Goal: Task Accomplishment & Management: Manage account settings

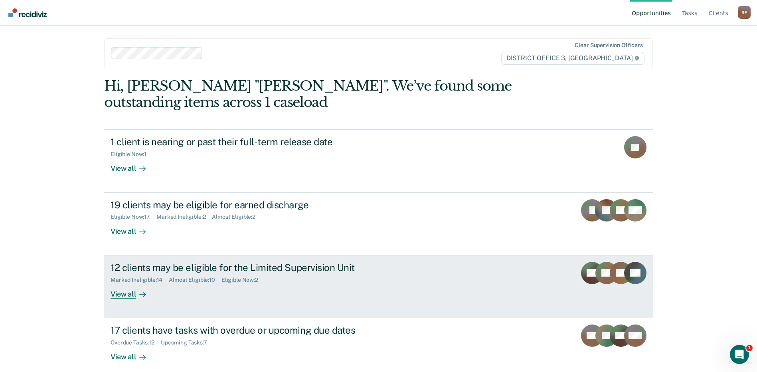
click at [202, 280] on div "Almost Eligible : 10" at bounding box center [195, 280] width 53 height 7
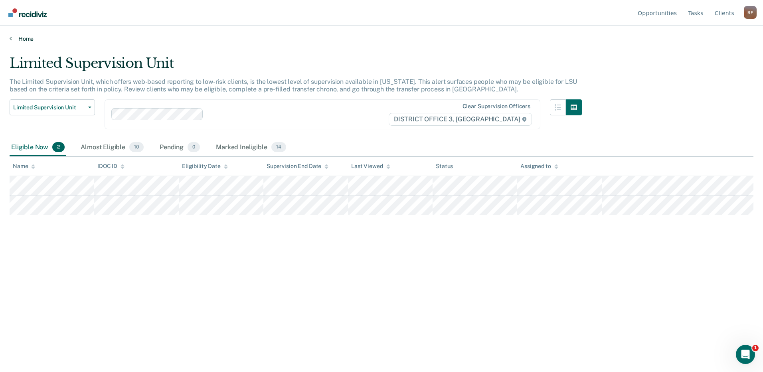
click at [12, 38] on icon at bounding box center [11, 38] width 2 height 6
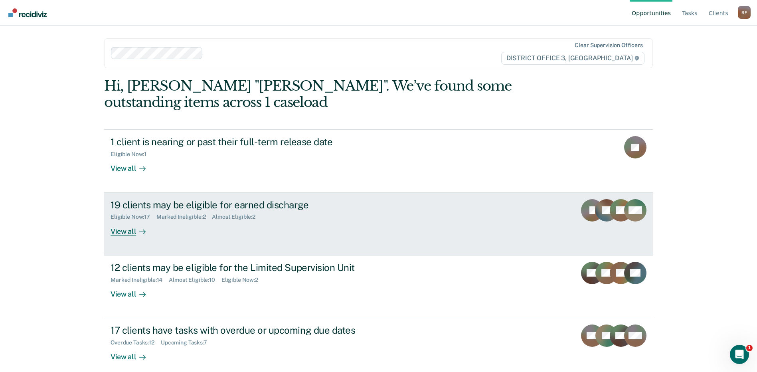
click at [145, 218] on div "Eligible Now : 17" at bounding box center [134, 216] width 46 height 7
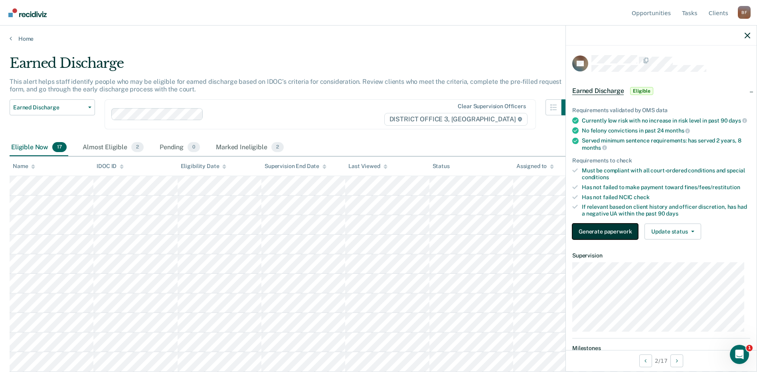
click at [620, 236] on button "Generate paperwork" at bounding box center [605, 231] width 66 height 16
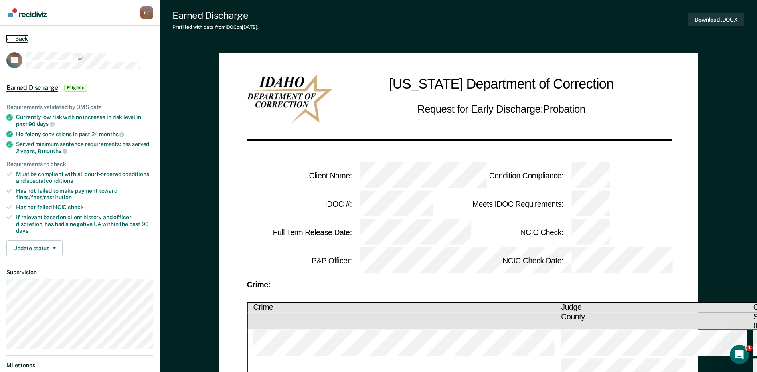
click at [24, 39] on button "Back" at bounding box center [17, 38] width 22 height 7
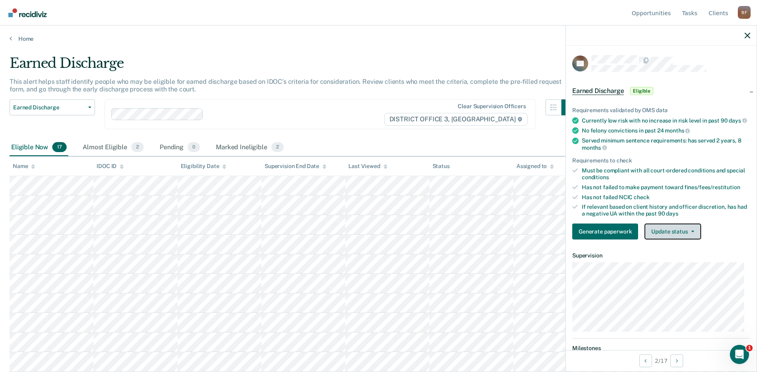
click at [693, 239] on button "Update status" at bounding box center [672, 231] width 56 height 16
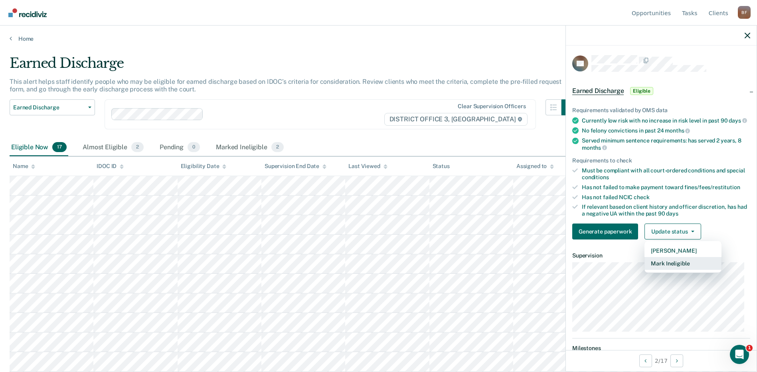
click at [684, 269] on button "Mark Ineligible" at bounding box center [682, 263] width 77 height 13
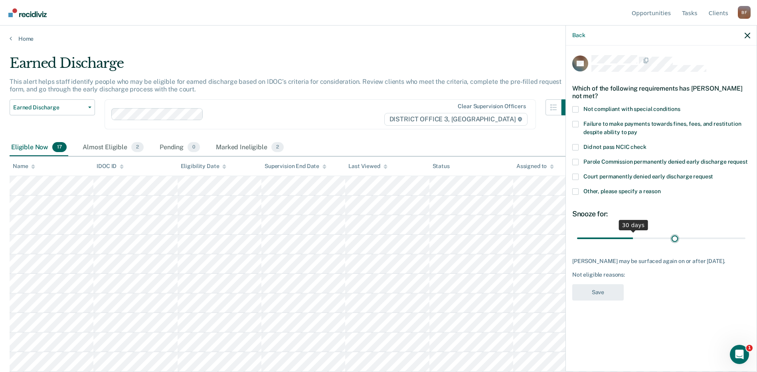
click at [675, 238] on input "range" at bounding box center [661, 238] width 168 height 14
drag, startPoint x: 675, startPoint y: 238, endPoint x: 687, endPoint y: 240, distance: 12.2
type input "60"
click at [687, 240] on input "range" at bounding box center [661, 238] width 168 height 14
click at [575, 192] on span at bounding box center [575, 191] width 6 height 6
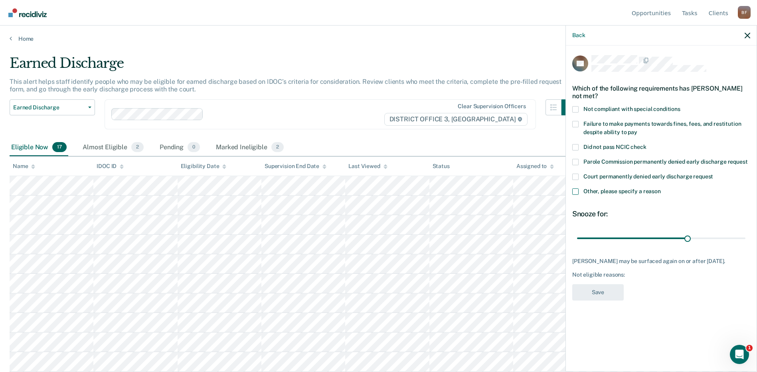
click at [661, 188] on input "Other, please specify a reason" at bounding box center [661, 188] width 0 height 0
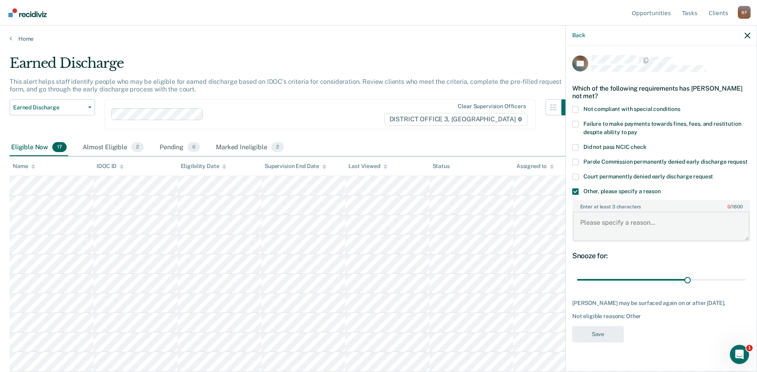
click at [596, 237] on textarea "Enter at least 3 characters 0 / 1600" at bounding box center [661, 226] width 176 height 30
type textarea "Not paying consistently on cost of supervision."
click at [589, 336] on button "Save" at bounding box center [597, 334] width 51 height 16
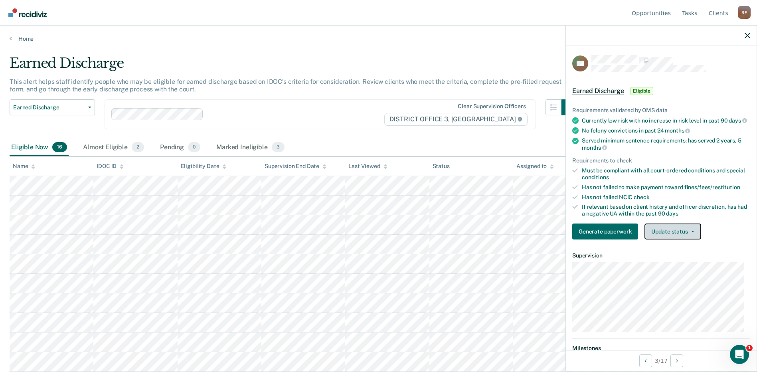
click at [678, 234] on button "Update status" at bounding box center [672, 231] width 56 height 16
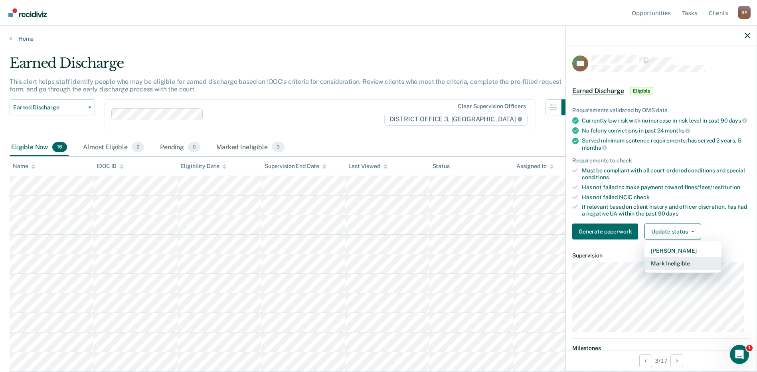
click at [684, 268] on button "Mark Ineligible" at bounding box center [682, 263] width 77 height 13
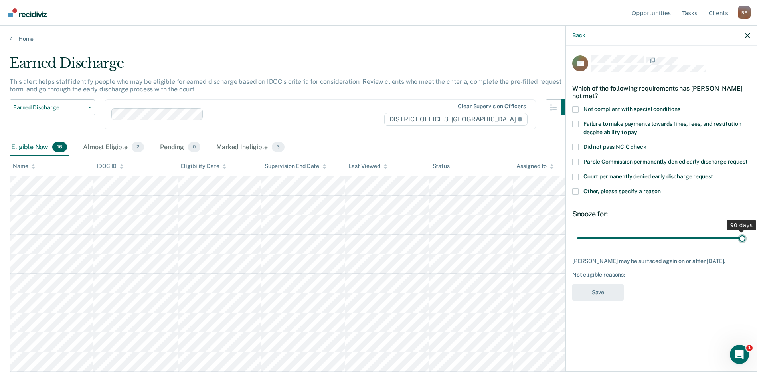
type input "90"
click at [744, 236] on input "range" at bounding box center [661, 238] width 168 height 14
click at [576, 189] on span at bounding box center [575, 191] width 6 height 6
click at [661, 188] on input "Other, please specify a reason" at bounding box center [661, 188] width 0 height 0
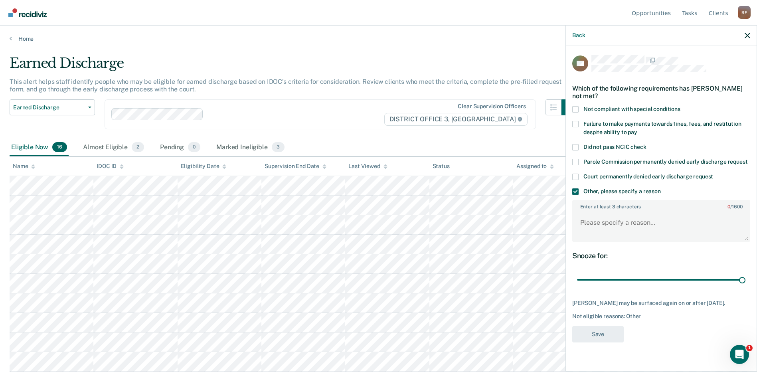
click at [577, 124] on span at bounding box center [575, 124] width 6 height 6
click at [637, 129] on input "Failure to make payments towards fines, fees, and restitution despite ability t…" at bounding box center [637, 129] width 0 height 0
click at [581, 232] on textarea "Enter at least 3 characters 0 / 1600" at bounding box center [661, 226] width 176 height 30
type textarea "Has not paid on cost of supervision."
click at [597, 335] on button "Save" at bounding box center [597, 334] width 51 height 16
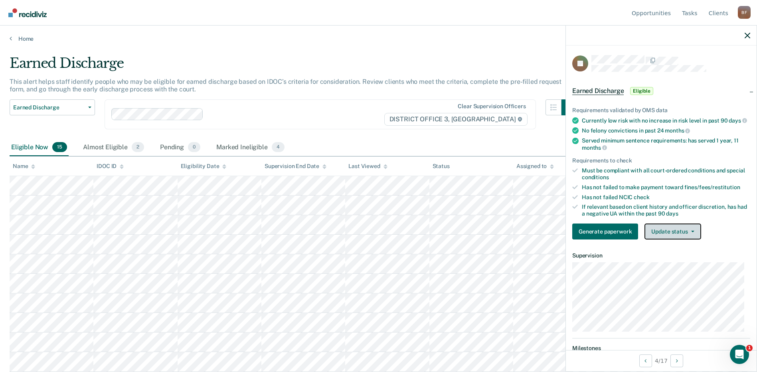
click at [686, 239] on button "Update status" at bounding box center [672, 231] width 56 height 16
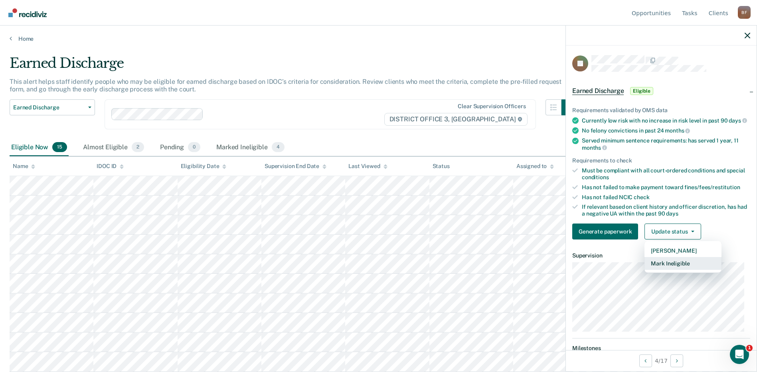
click at [677, 270] on button "Mark Ineligible" at bounding box center [682, 263] width 77 height 13
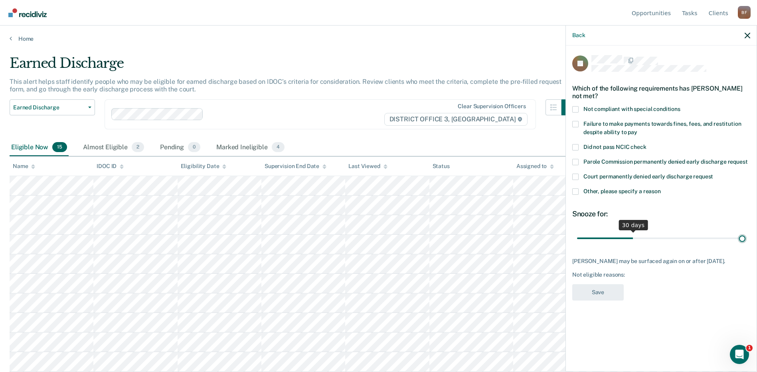
type input "90"
click at [743, 231] on input "range" at bounding box center [661, 238] width 168 height 14
click at [574, 188] on span at bounding box center [575, 191] width 6 height 6
click at [661, 188] on input "Other, please specify a reason" at bounding box center [661, 188] width 0 height 0
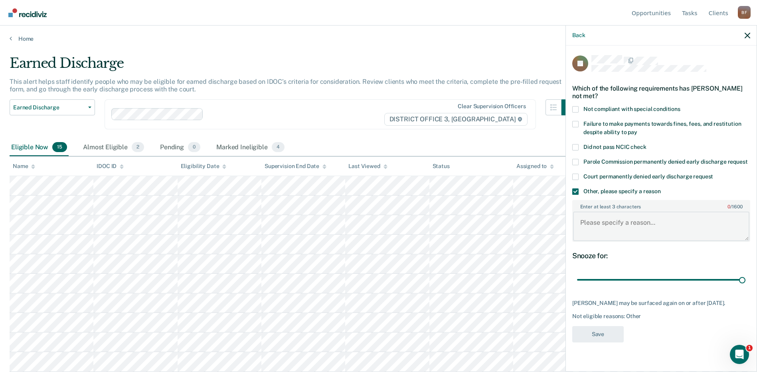
click at [587, 220] on textarea "Enter at least 3 characters 0 / 1600" at bounding box center [661, 226] width 176 height 30
click at [731, 217] on textarea "Has not paid on cost of supervision on a regular" at bounding box center [661, 226] width 176 height 30
type textarea "Has not paid on cost of supervision on a regular basis."
click at [598, 334] on button "Save" at bounding box center [597, 334] width 51 height 16
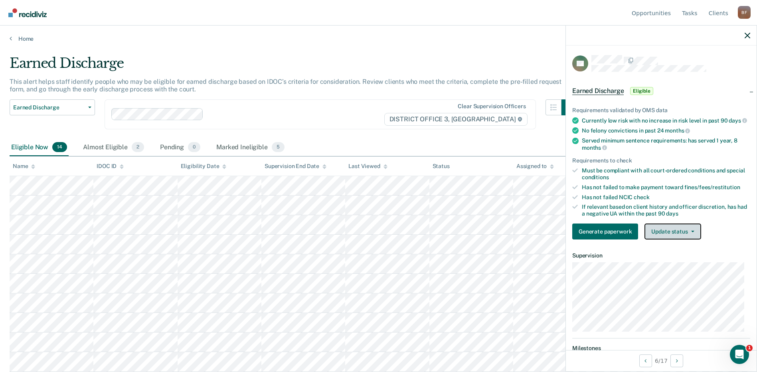
click at [683, 239] on button "Update status" at bounding box center [672, 231] width 56 height 16
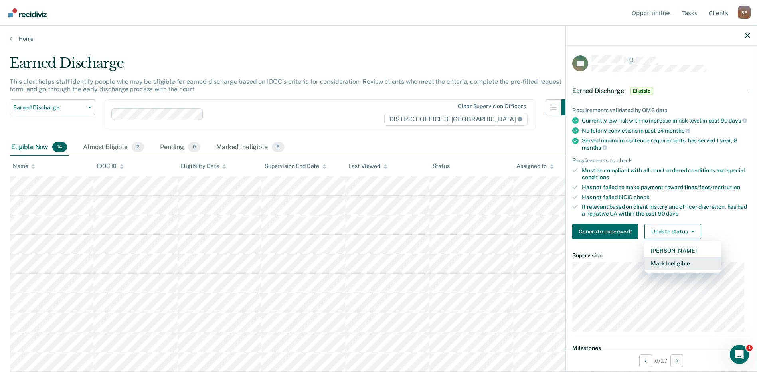
click at [676, 270] on button "Mark Ineligible" at bounding box center [682, 263] width 77 height 13
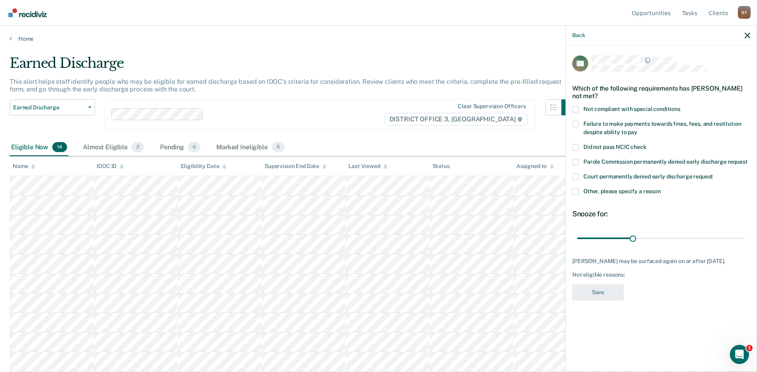
click at [577, 192] on span at bounding box center [575, 191] width 6 height 6
click at [661, 188] on input "Other, please specify a reason" at bounding box center [661, 188] width 0 height 0
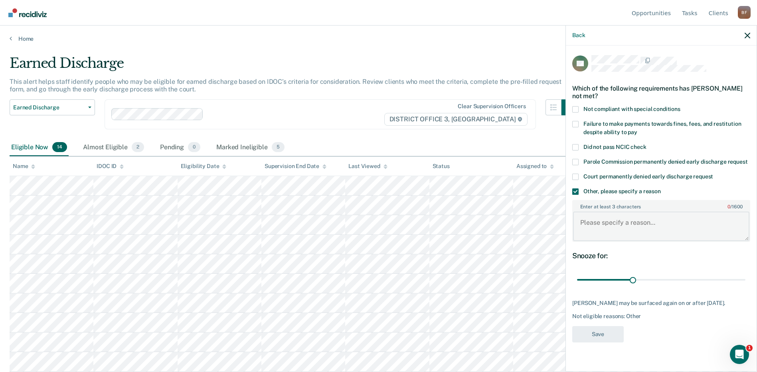
click at [597, 233] on textarea "Enter at least 3 characters 0 / 1600" at bounding box center [661, 226] width 176 height 30
click at [742, 221] on textarea "Has not paid on cost of supervision on a regular basis" at bounding box center [661, 226] width 176 height 30
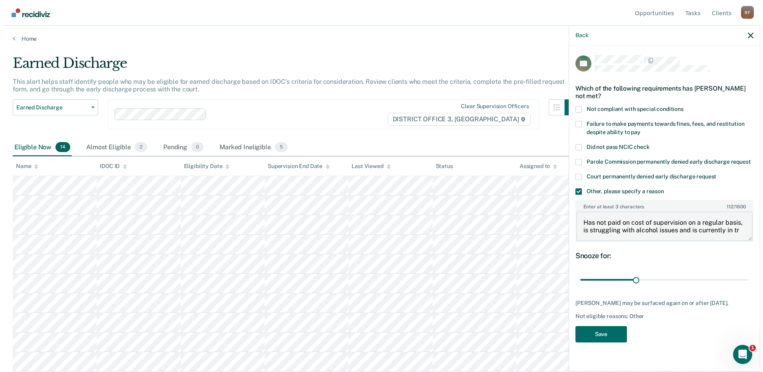
scroll to position [1, 0]
type textarea "Has not paid on cost of supervision on a regular basis, is struggling with alco…"
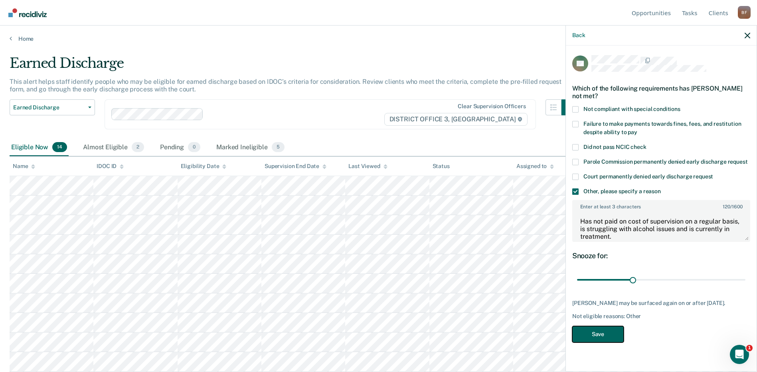
click at [592, 332] on button "Save" at bounding box center [597, 334] width 51 height 16
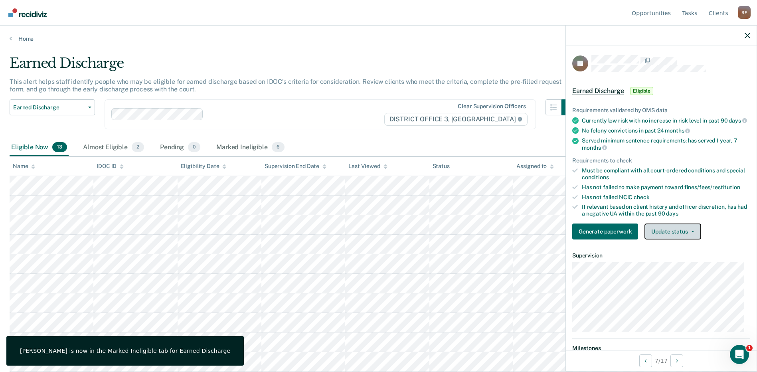
click at [689, 239] on button "Update status" at bounding box center [672, 231] width 56 height 16
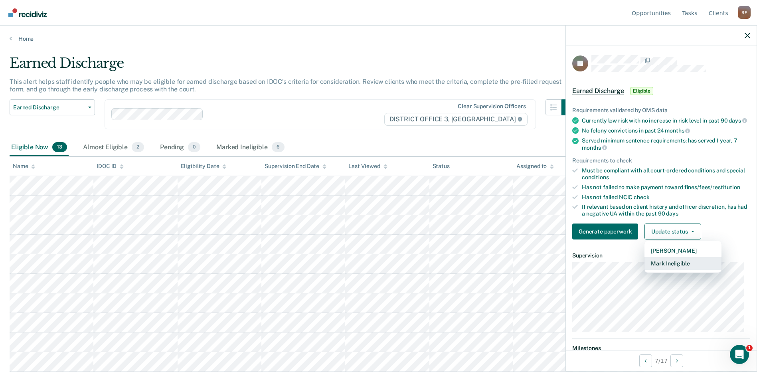
click at [680, 270] on button "Mark Ineligible" at bounding box center [682, 263] width 77 height 13
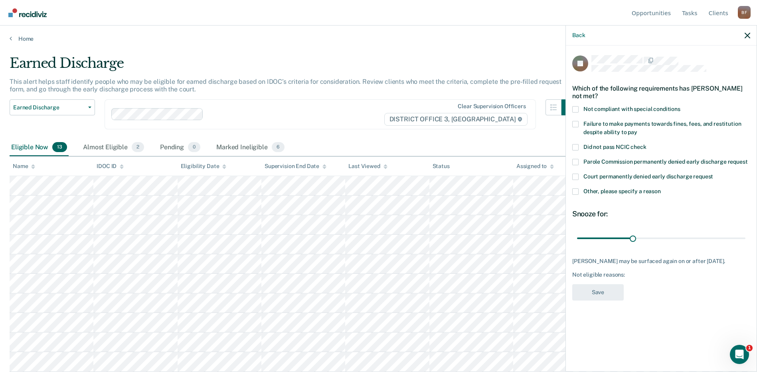
click at [575, 191] on span at bounding box center [575, 191] width 6 height 6
click at [661, 188] on input "Other, please specify a reason" at bounding box center [661, 188] width 0 height 0
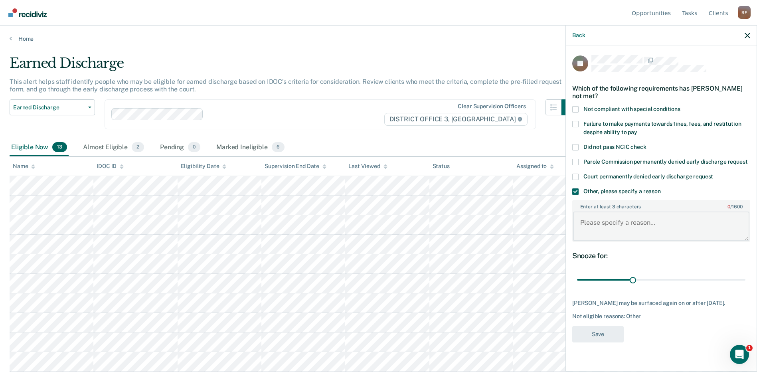
click at [596, 236] on textarea "Enter at least 3 characters 0 / 1600" at bounding box center [661, 226] width 176 height 30
type textarea "i"
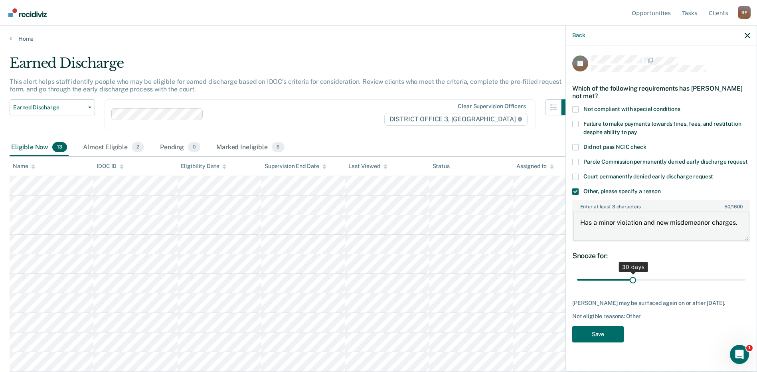
type textarea "Has a minor violation and new misdemeanor charges."
type input "90"
click at [744, 279] on input "range" at bounding box center [661, 280] width 168 height 14
click at [597, 332] on button "Save" at bounding box center [597, 334] width 51 height 16
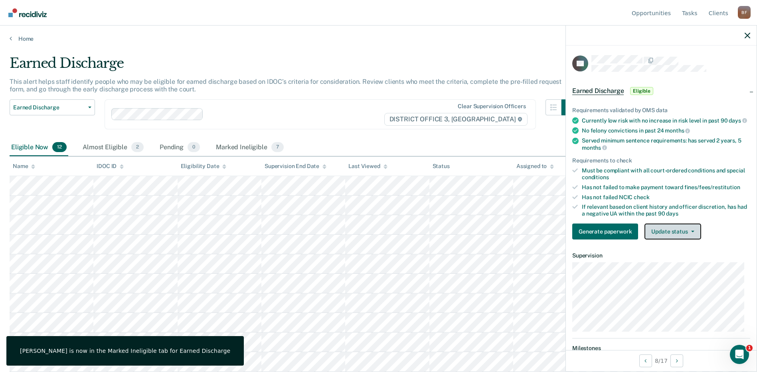
click at [690, 239] on button "Update status" at bounding box center [672, 231] width 56 height 16
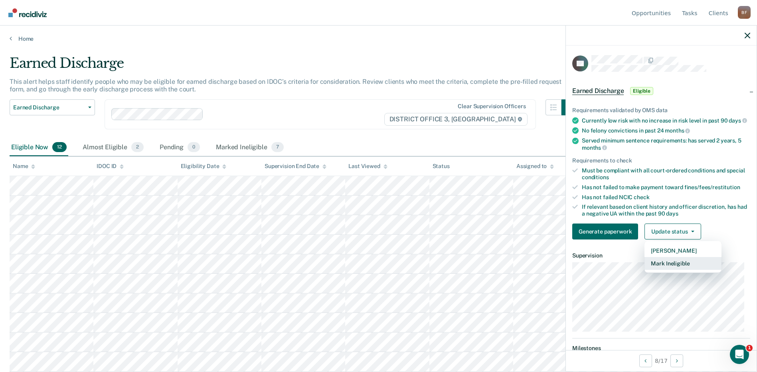
click at [687, 269] on button "Mark Ineligible" at bounding box center [682, 263] width 77 height 13
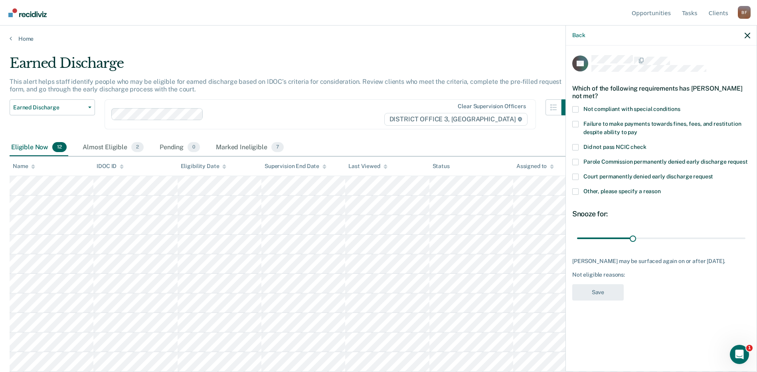
click at [575, 190] on span at bounding box center [575, 191] width 6 height 6
click at [661, 188] on input "Other, please specify a reason" at bounding box center [661, 188] width 0 height 0
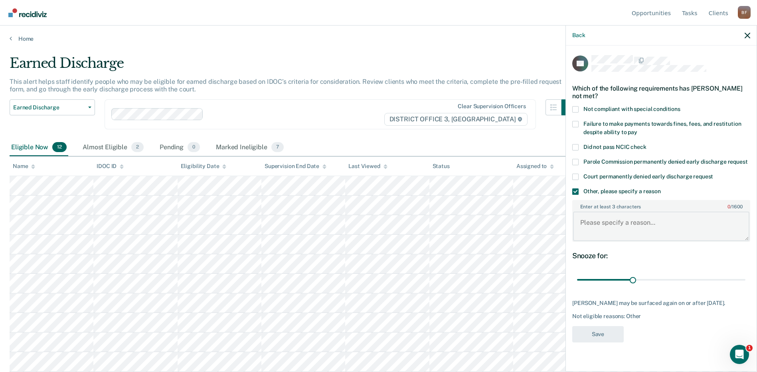
click at [586, 235] on textarea "Enter at least 3 characters 0 / 1600" at bounding box center [661, 226] width 176 height 30
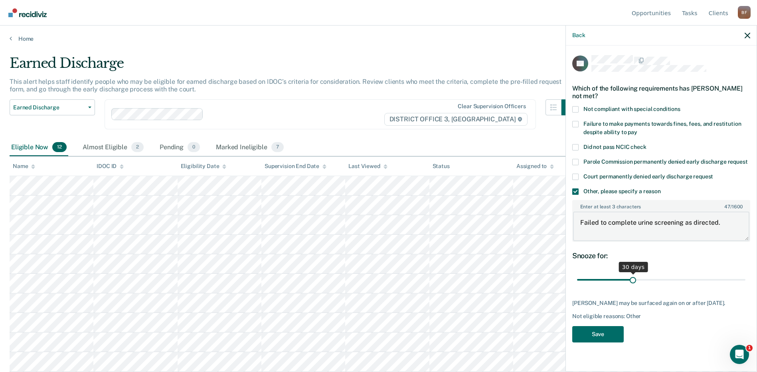
type textarea "Failed to complete urine screening as directed."
type input "90"
click at [745, 277] on input "range" at bounding box center [661, 280] width 168 height 14
click at [596, 330] on button "Save" at bounding box center [597, 334] width 51 height 16
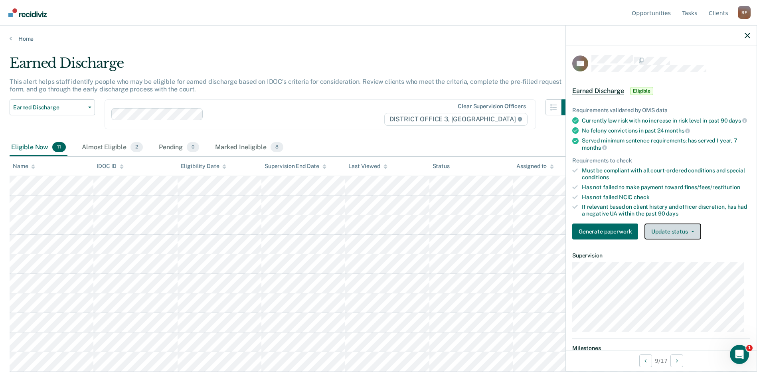
click at [692, 235] on button "Update status" at bounding box center [672, 231] width 56 height 16
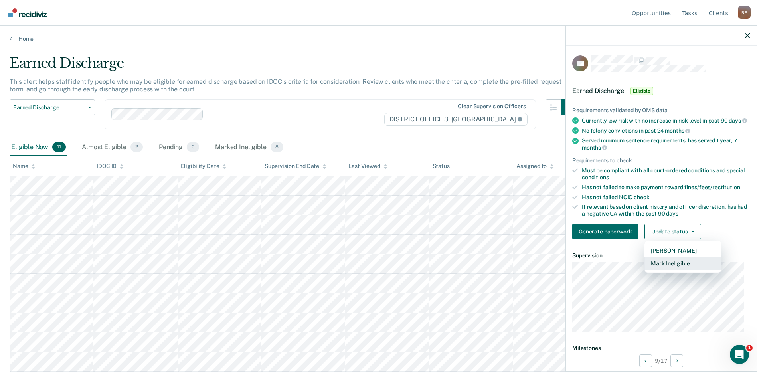
click at [684, 270] on button "Mark Ineligible" at bounding box center [682, 263] width 77 height 13
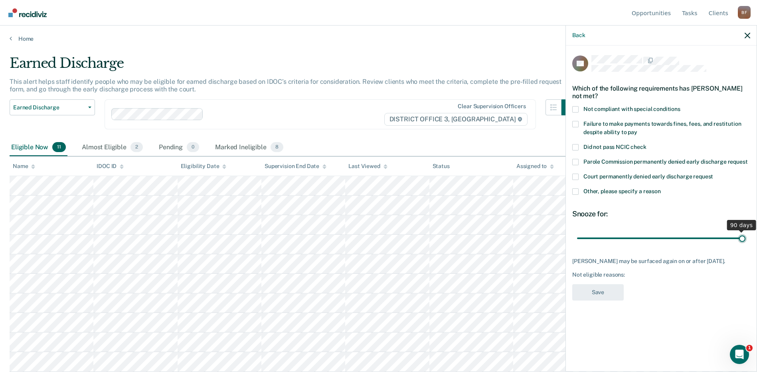
type input "90"
click at [743, 237] on input "range" at bounding box center [661, 238] width 168 height 14
click at [577, 193] on span at bounding box center [575, 191] width 6 height 6
click at [661, 188] on input "Other, please specify a reason" at bounding box center [661, 188] width 0 height 0
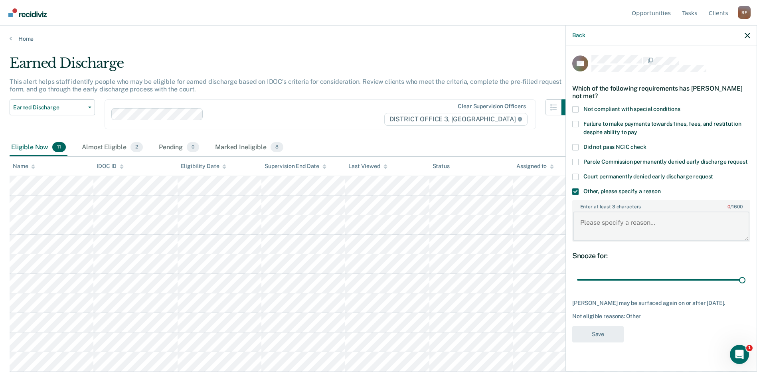
click at [585, 225] on textarea "Enter at least 3 characters 0 / 1600" at bounding box center [661, 226] width 176 height 30
type textarea "h"
type textarea "Has not paid on cost of supervision on a regular basis."
click at [593, 335] on button "Save" at bounding box center [597, 334] width 51 height 16
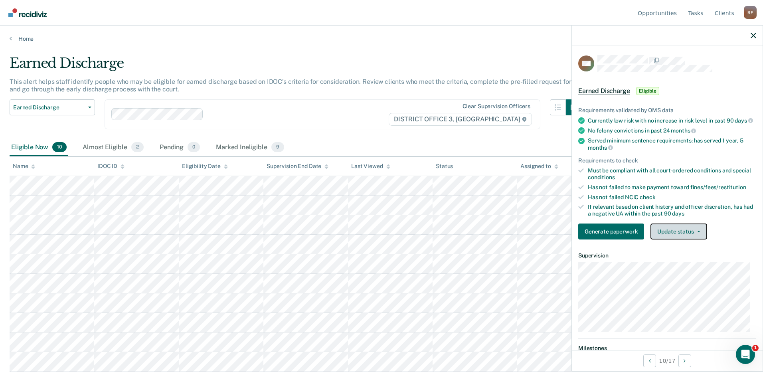
click at [685, 237] on button "Update status" at bounding box center [678, 231] width 56 height 16
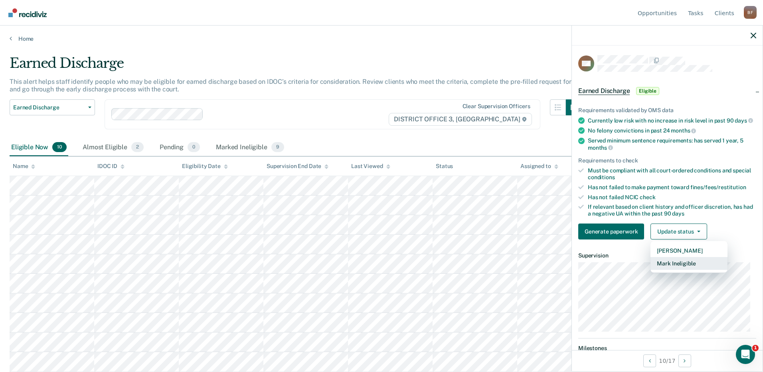
click at [704, 270] on button "Mark Ineligible" at bounding box center [688, 263] width 77 height 13
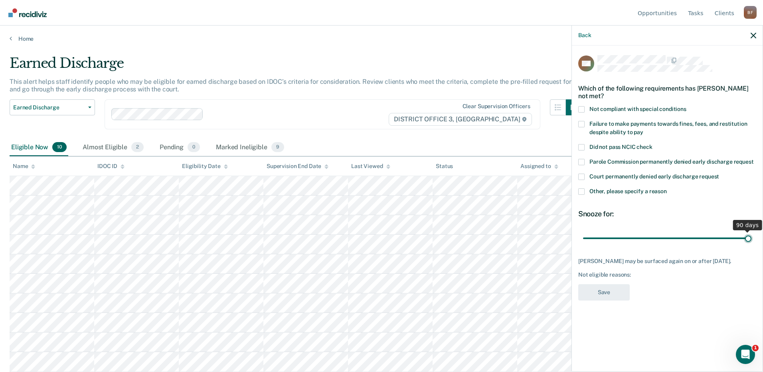
type input "90"
click at [750, 237] on input "range" at bounding box center [667, 238] width 168 height 14
click at [581, 189] on span at bounding box center [581, 191] width 6 height 6
click at [667, 188] on input "Other, please specify a reason" at bounding box center [667, 188] width 0 height 0
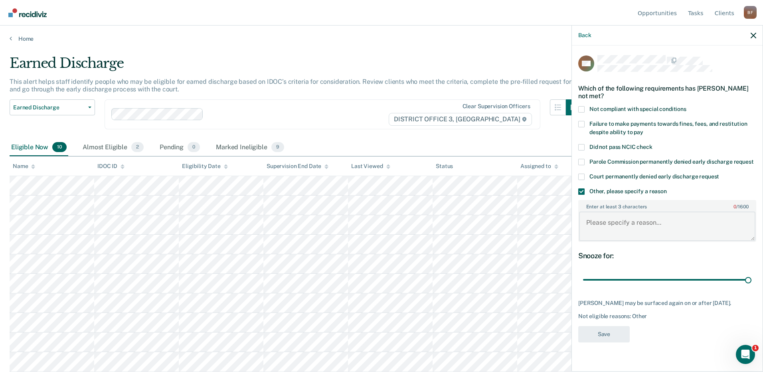
click at [592, 228] on textarea "Enter at least 3 characters 0 / 1600" at bounding box center [667, 226] width 176 height 30
type textarea "h"
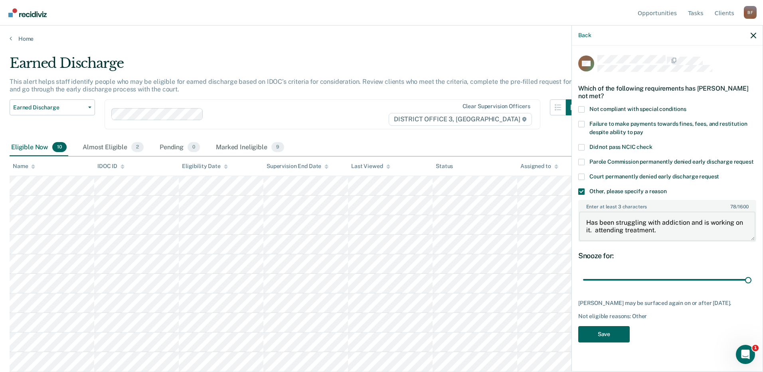
type textarea "Has been struggling with addiction and is working on it. attending treatment."
click at [604, 342] on button "Save" at bounding box center [603, 334] width 51 height 16
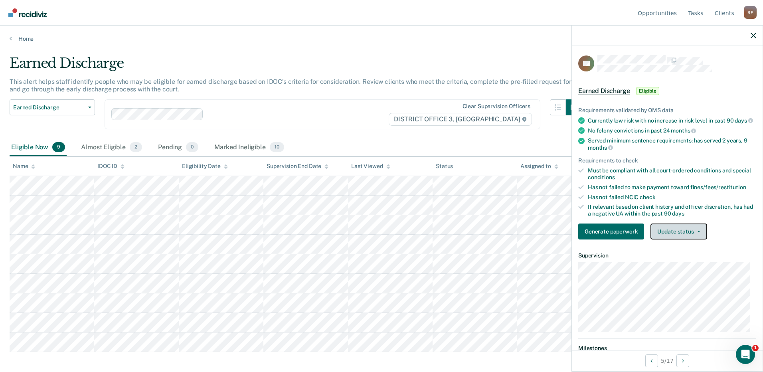
click at [698, 232] on icon "button" at bounding box center [698, 232] width 3 height 2
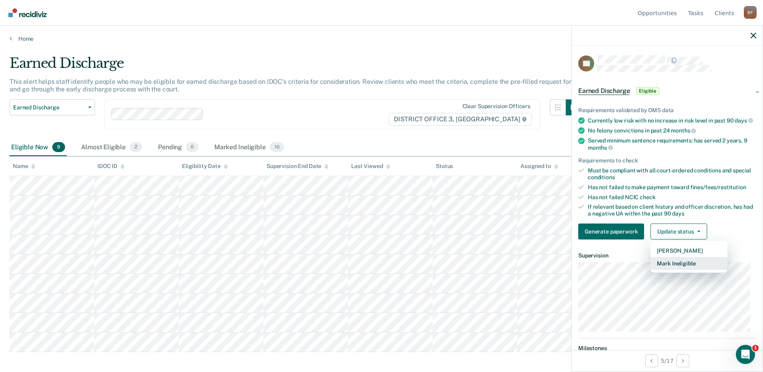
click at [681, 270] on button "Mark Ineligible" at bounding box center [688, 263] width 77 height 13
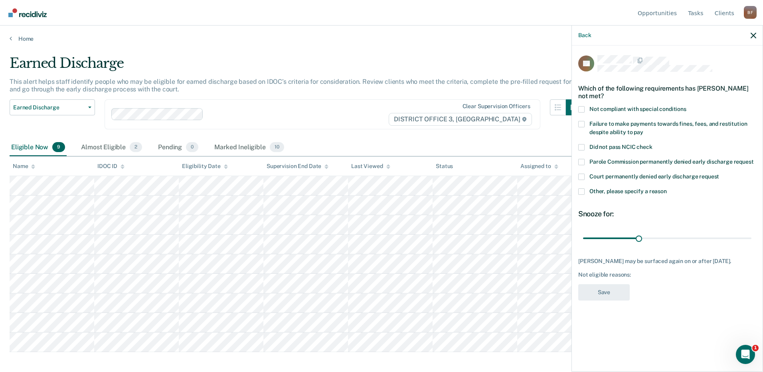
click at [579, 188] on span at bounding box center [581, 191] width 6 height 6
click at [667, 188] on input "Other, please specify a reason" at bounding box center [667, 188] width 0 height 0
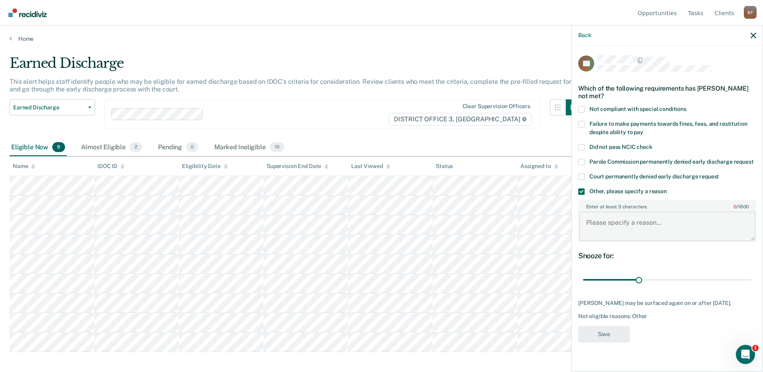
click at [608, 219] on textarea "Enter at least 3 characters 0 / 1600" at bounding box center [667, 226] width 176 height 30
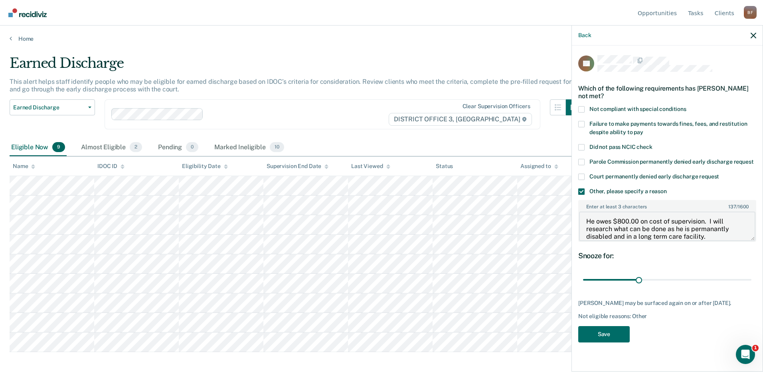
drag, startPoint x: 715, startPoint y: 224, endPoint x: 705, endPoint y: 220, distance: 11.5
type textarea "He owes $800.00 on cost of supervision. I will research what can be done as he …"
click at [599, 330] on button "Save" at bounding box center [603, 334] width 51 height 16
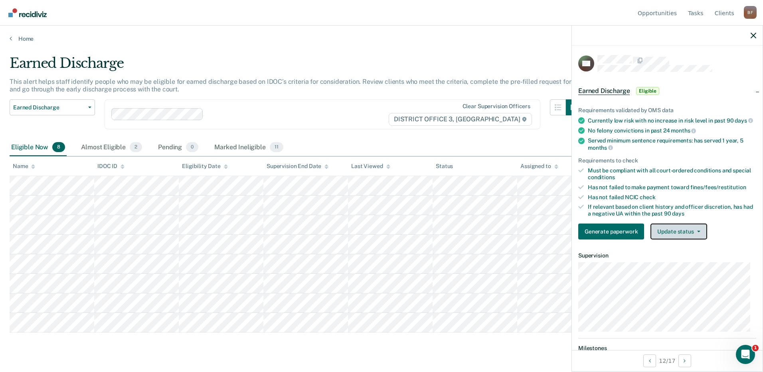
click at [670, 239] on button "Update status" at bounding box center [678, 231] width 56 height 16
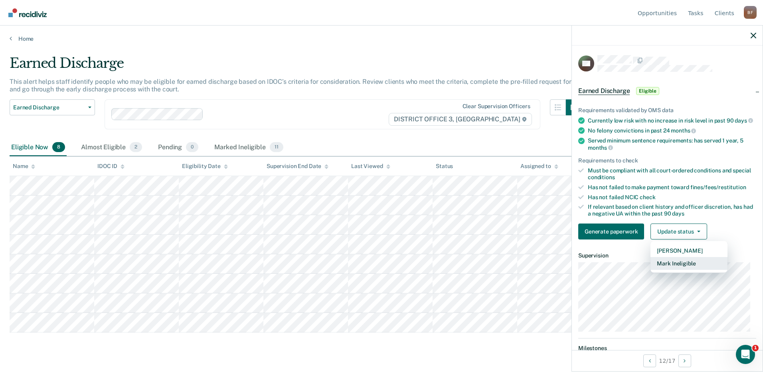
click at [694, 270] on button "Mark Ineligible" at bounding box center [688, 263] width 77 height 13
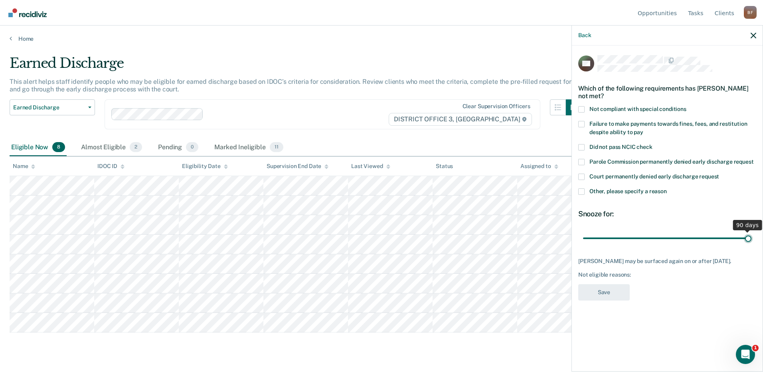
type input "90"
click at [751, 237] on input "range" at bounding box center [667, 238] width 168 height 14
click at [581, 192] on span at bounding box center [581, 191] width 6 height 6
click at [667, 188] on input "Other, please specify a reason" at bounding box center [667, 188] width 0 height 0
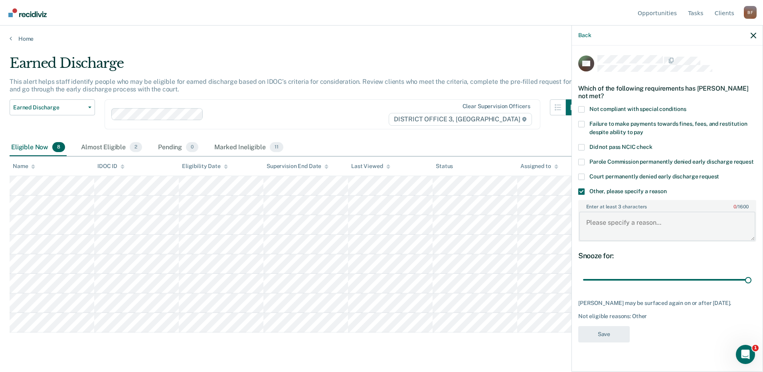
click at [608, 226] on textarea "Enter at least 3 characters 0 / 1600" at bounding box center [667, 226] width 176 height 30
type textarea "[PERSON_NAME] not pay on cost of supervision."
drag, startPoint x: 609, startPoint y: 224, endPoint x: 660, endPoint y: 331, distance: 118.9
click at [661, 332] on div "SH Which of the following requirements has [PERSON_NAME] not met? Not compliant…" at bounding box center [667, 201] width 178 height 292
click at [599, 338] on button "Save" at bounding box center [603, 334] width 51 height 16
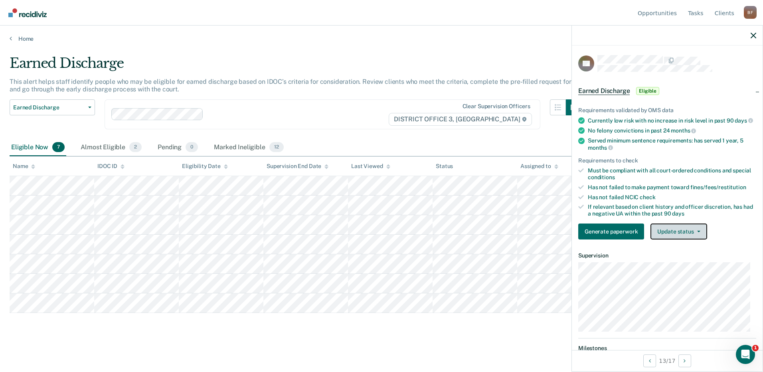
click at [695, 239] on button "Update status" at bounding box center [678, 231] width 56 height 16
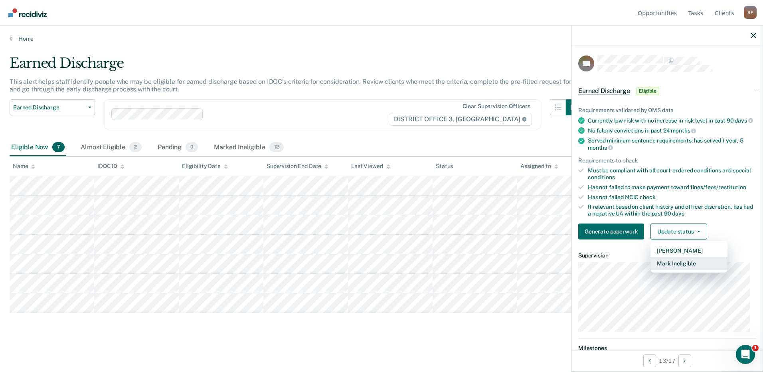
click at [689, 270] on button "Mark Ineligible" at bounding box center [688, 263] width 77 height 13
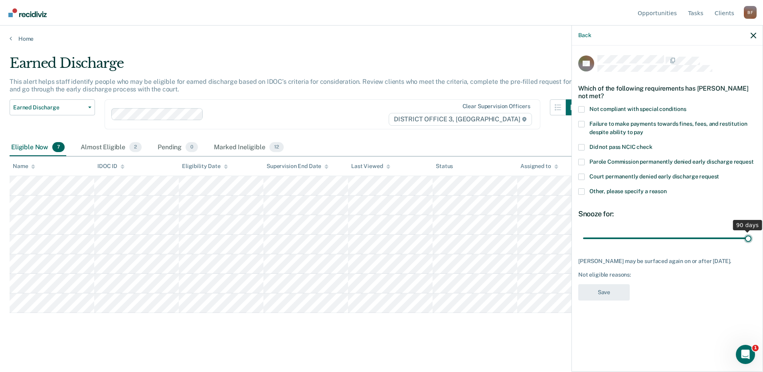
type input "90"
click at [750, 237] on input "range" at bounding box center [667, 238] width 168 height 14
click at [581, 123] on span at bounding box center [581, 124] width 6 height 6
click at [643, 129] on input "Failure to make payments towards fines, fees, and restitution despite ability t…" at bounding box center [643, 129] width 0 height 0
click at [579, 192] on span at bounding box center [581, 191] width 6 height 6
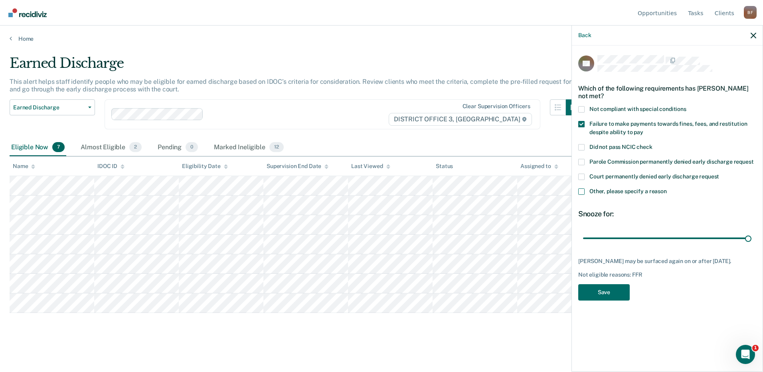
click at [667, 188] on input "Other, please specify a reason" at bounding box center [667, 188] width 0 height 0
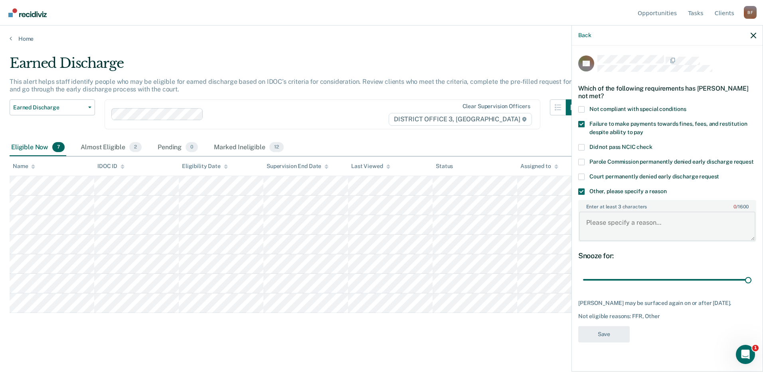
click at [595, 235] on textarea "Enter at least 3 characters 0 / 1600" at bounding box center [667, 226] width 176 height 30
type textarea "Has not paid on cost of supervision on a regular basis."
click at [599, 342] on button "Save" at bounding box center [603, 334] width 51 height 16
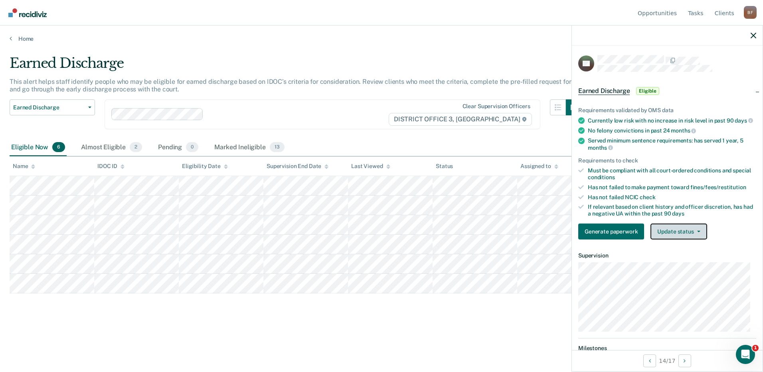
click at [698, 232] on icon "button" at bounding box center [698, 232] width 3 height 2
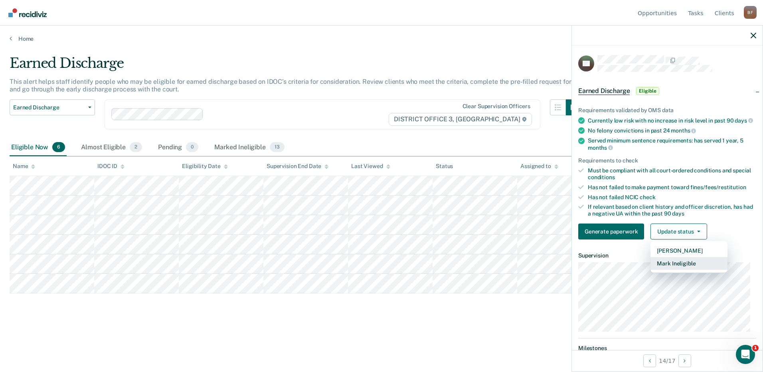
click at [692, 270] on button "Mark Ineligible" at bounding box center [688, 263] width 77 height 13
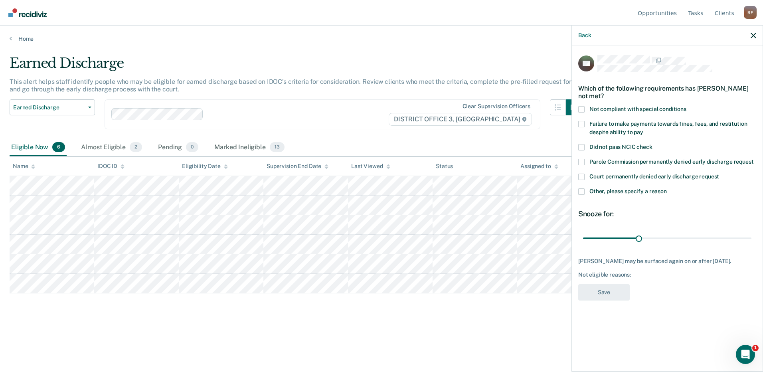
click at [580, 192] on span at bounding box center [581, 191] width 6 height 6
click at [667, 188] on input "Other, please specify a reason" at bounding box center [667, 188] width 0 height 0
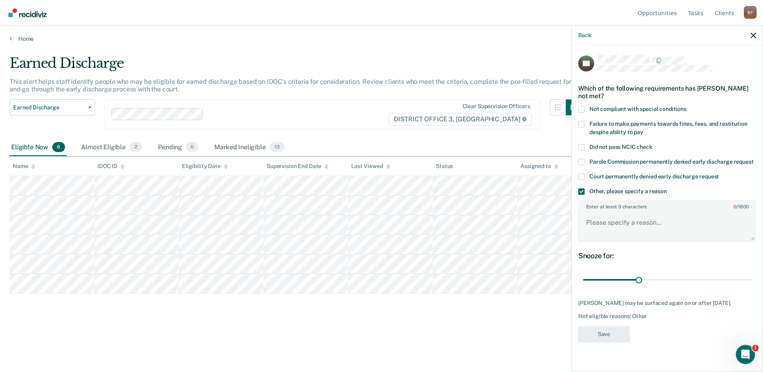
click at [581, 122] on span at bounding box center [581, 124] width 6 height 6
click at [643, 129] on input "Failure to make payments towards fines, fees, and restitution despite ability t…" at bounding box center [643, 129] width 0 height 0
click at [589, 223] on textarea "Enter at least 3 characters 0 / 1600" at bounding box center [667, 226] width 176 height 30
click at [630, 221] on textarea "Has not paid" at bounding box center [667, 226] width 176 height 30
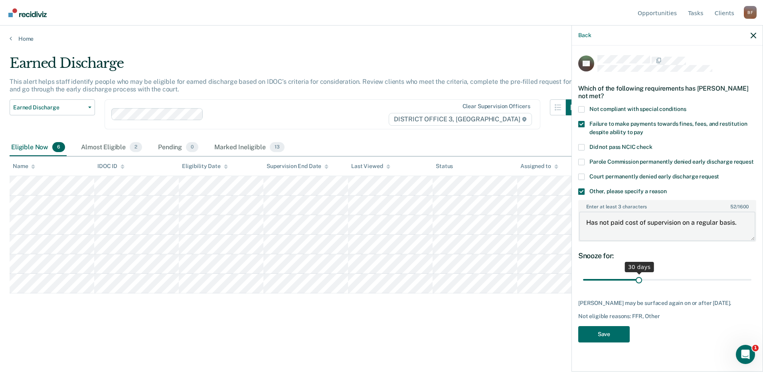
type textarea "Has not paid cost of supervision on a regular basis."
type input "90"
click at [748, 279] on input "range" at bounding box center [667, 280] width 168 height 14
click at [597, 336] on button "Save" at bounding box center [603, 334] width 51 height 16
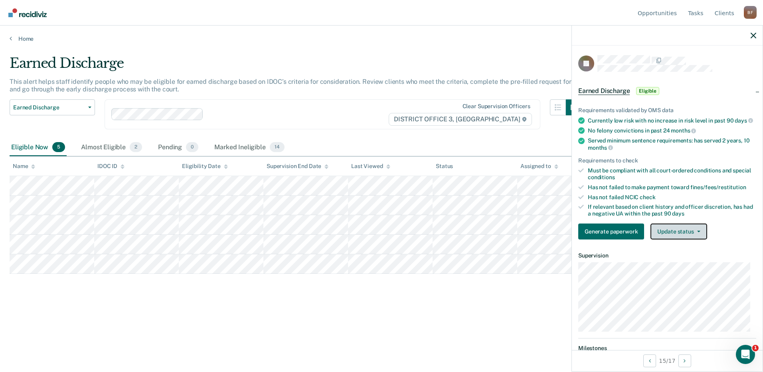
click at [690, 234] on button "Update status" at bounding box center [678, 231] width 56 height 16
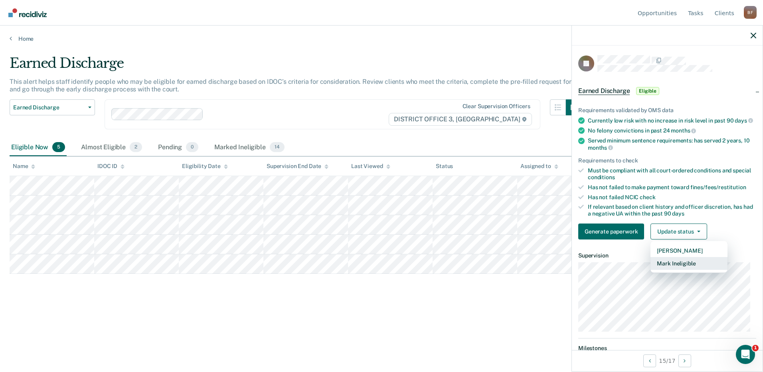
click at [705, 269] on button "Mark Ineligible" at bounding box center [688, 263] width 77 height 13
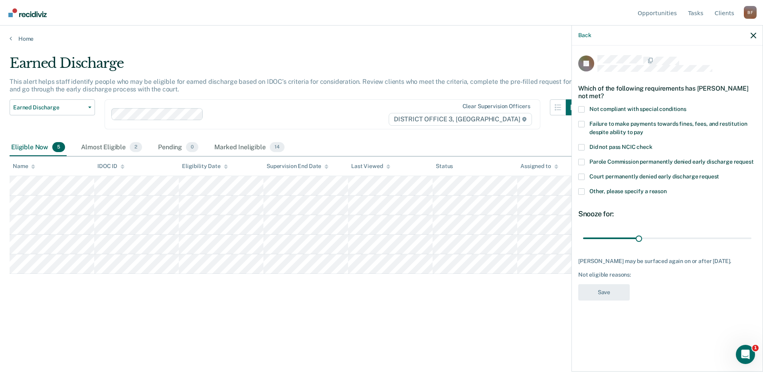
click at [751, 237] on div "30 days" at bounding box center [667, 238] width 178 height 14
type input "90"
click at [749, 236] on input "range" at bounding box center [667, 238] width 168 height 14
click at [582, 189] on span at bounding box center [581, 191] width 6 height 6
click at [667, 188] on input "Other, please specify a reason" at bounding box center [667, 188] width 0 height 0
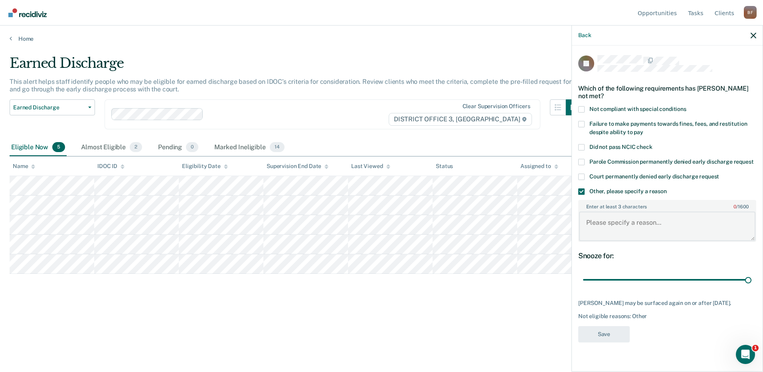
click at [591, 217] on textarea "Enter at least 3 characters 0 / 1600" at bounding box center [667, 226] width 176 height 30
type textarea "Does not pay cost of supervision."
click at [605, 335] on button "Save" at bounding box center [603, 334] width 51 height 16
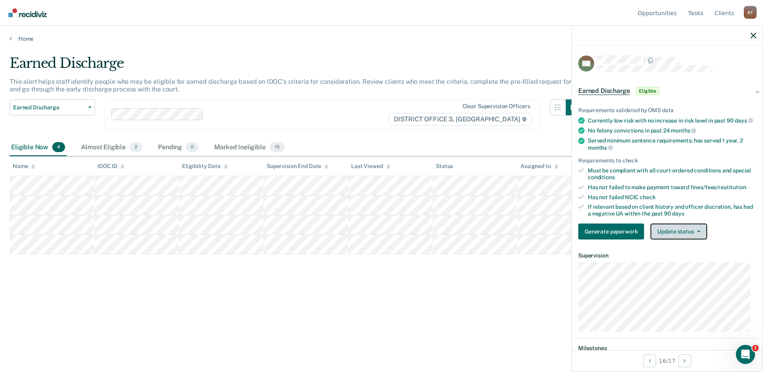
click at [701, 238] on button "Update status" at bounding box center [678, 231] width 56 height 16
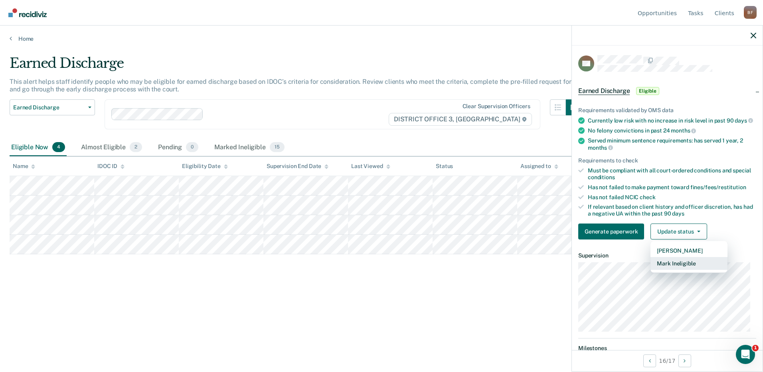
click at [687, 270] on button "Mark Ineligible" at bounding box center [688, 263] width 77 height 13
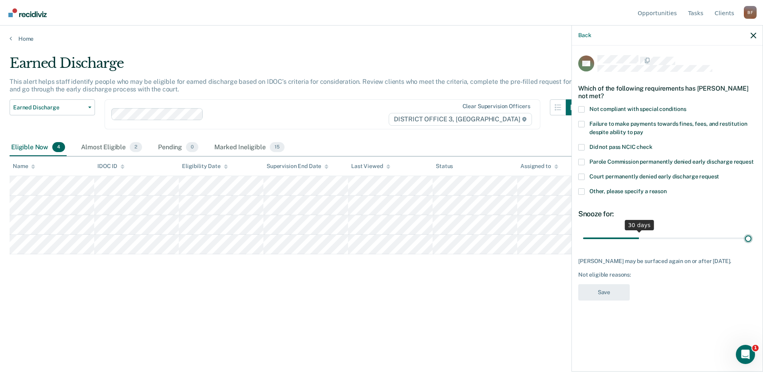
type input "90"
click at [749, 237] on input "range" at bounding box center [667, 238] width 168 height 14
drag, startPoint x: 581, startPoint y: 190, endPoint x: 583, endPoint y: 195, distance: 5.6
click at [581, 190] on span at bounding box center [581, 191] width 6 height 6
click at [667, 188] on input "Other, please specify a reason" at bounding box center [667, 188] width 0 height 0
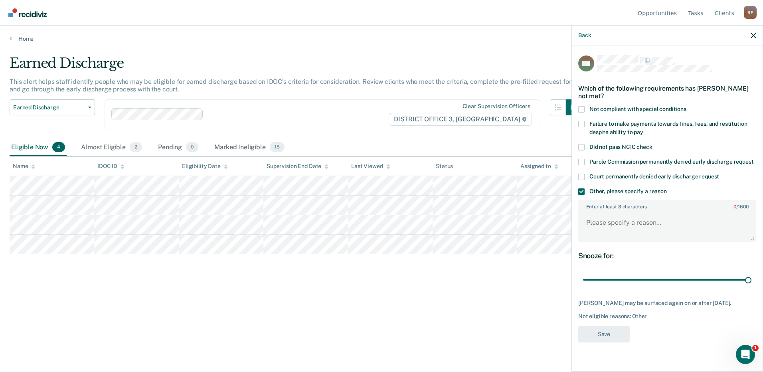
click at [579, 108] on span at bounding box center [581, 109] width 6 height 6
click at [686, 106] on input "Not compliant with special conditions" at bounding box center [686, 106] width 0 height 0
drag, startPoint x: 581, startPoint y: 108, endPoint x: 580, endPoint y: 113, distance: 4.9
click at [581, 108] on span at bounding box center [581, 109] width 6 height 6
click at [686, 106] on input "Not compliant with special conditions" at bounding box center [686, 106] width 0 height 0
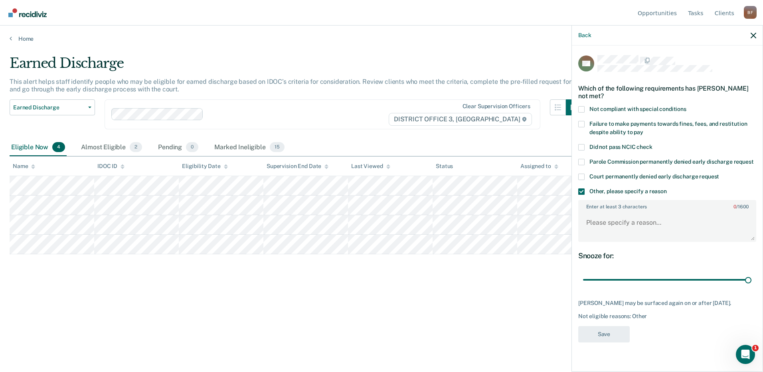
click at [581, 121] on span at bounding box center [581, 124] width 6 height 6
click at [643, 129] on input "Failure to make payments towards fines, fees, and restitution despite ability t…" at bounding box center [643, 129] width 0 height 0
click at [587, 220] on textarea "Enter at least 3 characters 0 / 1600" at bounding box center [667, 226] width 176 height 30
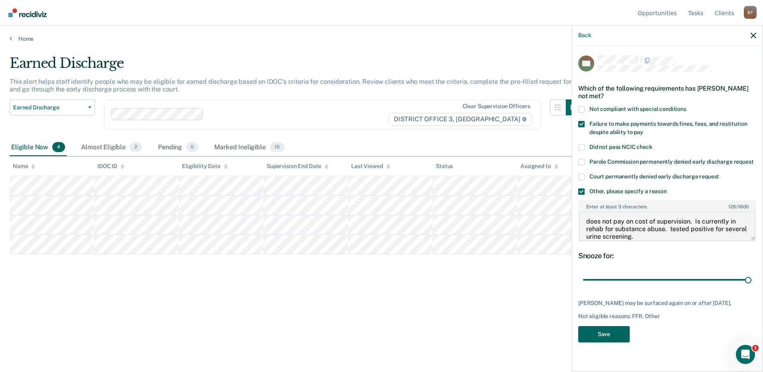
type textarea "does not pay on cost of supervision. Is currently in rehab for substance abuse.…"
click at [598, 335] on button "Save" at bounding box center [603, 334] width 51 height 16
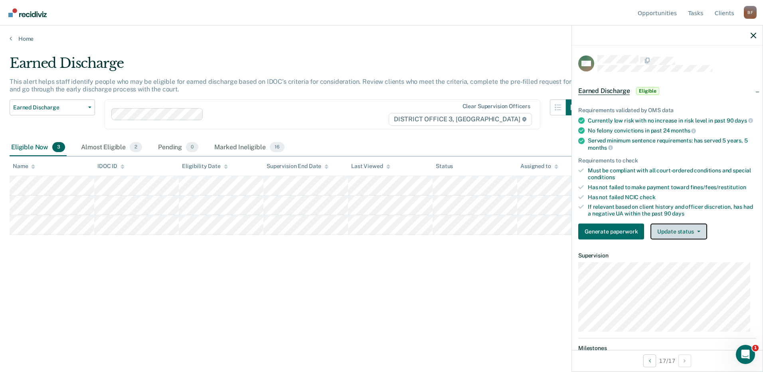
click at [688, 236] on button "Update status" at bounding box center [678, 231] width 56 height 16
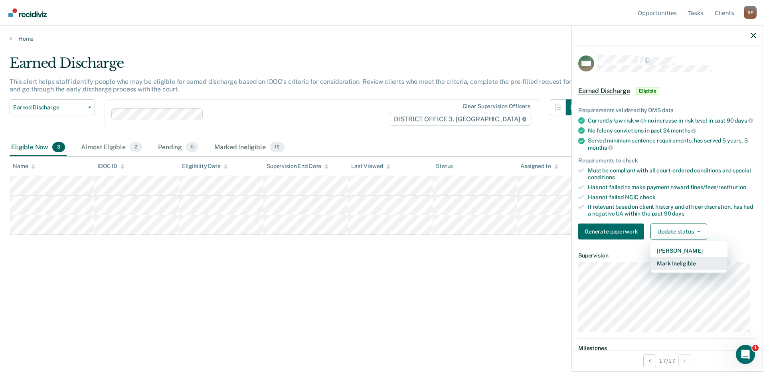
click at [699, 270] on button "Mark Ineligible" at bounding box center [688, 263] width 77 height 13
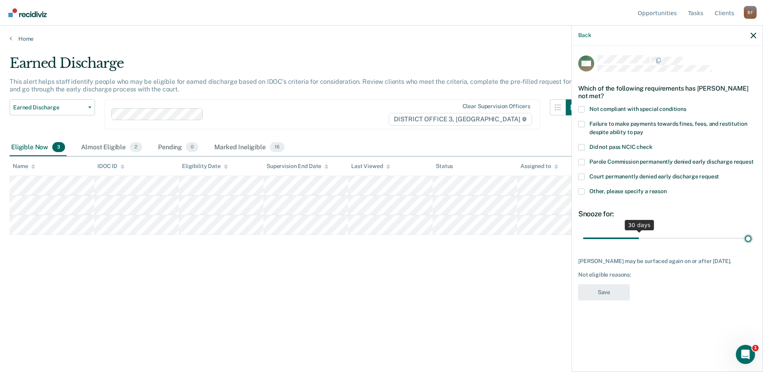
type input "90"
click at [750, 237] on input "range" at bounding box center [667, 238] width 168 height 14
click at [581, 191] on span at bounding box center [581, 191] width 6 height 6
click at [667, 188] on input "Other, please specify a reason" at bounding box center [667, 188] width 0 height 0
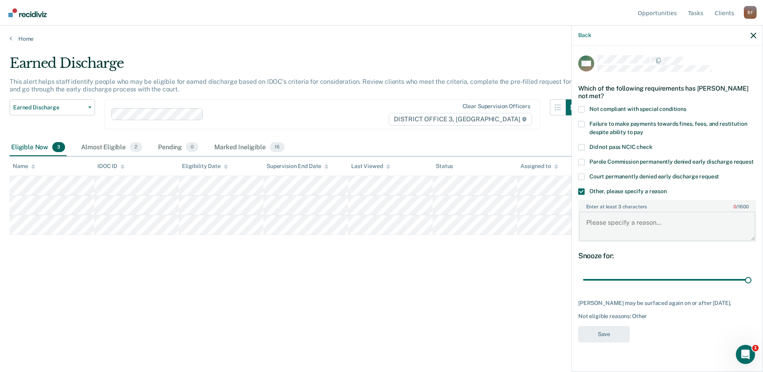
click at [593, 230] on textarea "Enter at least 3 characters 0 / 1600" at bounding box center [667, 226] width 176 height 30
type textarea "Does not pay on cost of supervision."
click at [601, 331] on button "Save" at bounding box center [603, 334] width 51 height 16
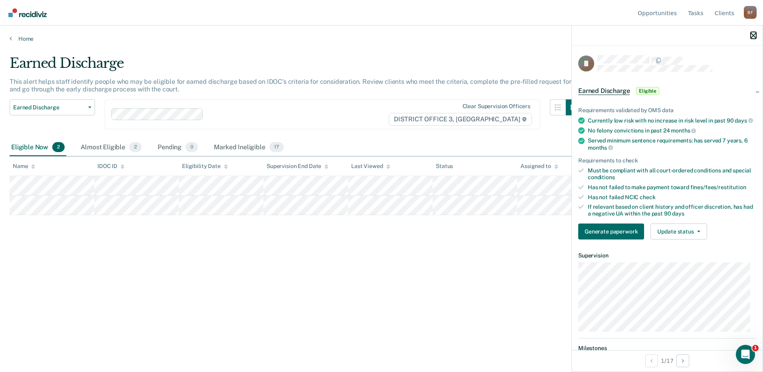
click at [752, 35] on icon "button" at bounding box center [754, 36] width 6 height 6
click at [660, 238] on button "Update status" at bounding box center [678, 231] width 56 height 16
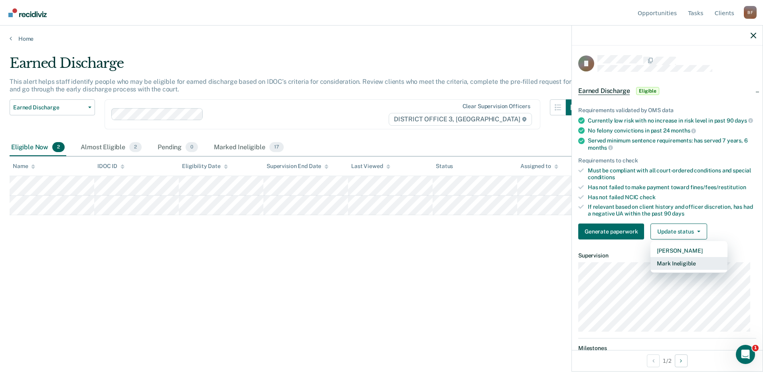
click at [665, 270] on button "Mark Ineligible" at bounding box center [688, 263] width 77 height 13
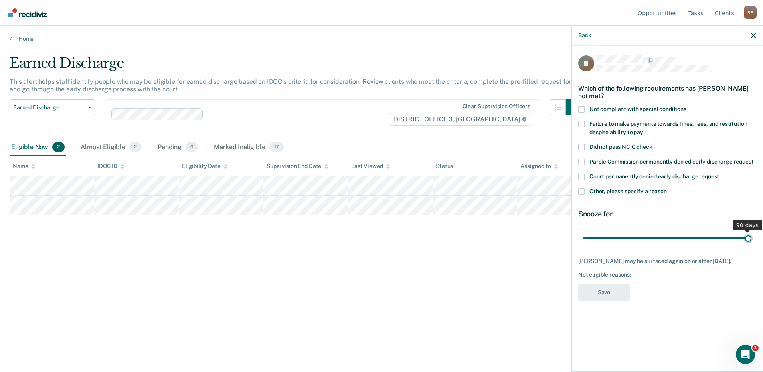
type input "90"
click at [749, 237] on input "range" at bounding box center [667, 238] width 168 height 14
click at [581, 191] on span at bounding box center [581, 191] width 6 height 6
click at [667, 188] on input "Other, please specify a reason" at bounding box center [667, 188] width 0 height 0
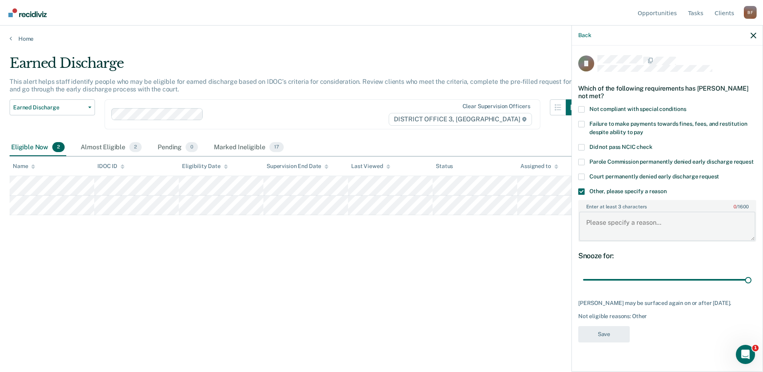
click at [603, 230] on textarea "Enter at least 3 characters 0 / 1600" at bounding box center [667, 226] width 176 height 30
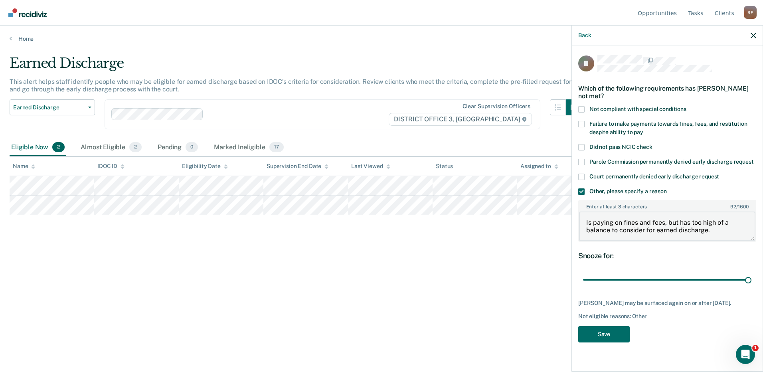
type textarea "Is paying on fines and fees, but has too high of a balance to consider for earn…"
